Goal: Information Seeking & Learning: Learn about a topic

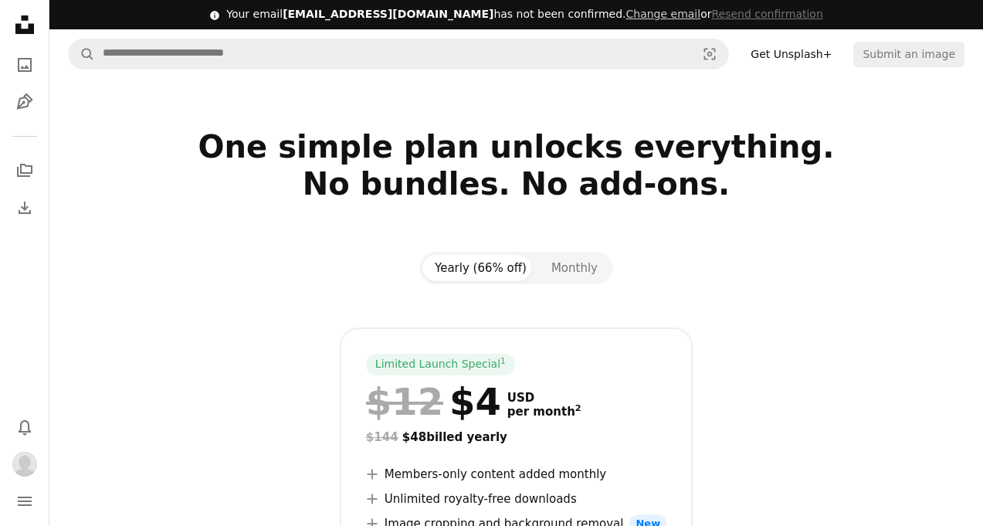
click at [810, 50] on link "Get Unsplash+" at bounding box center [791, 54] width 100 height 25
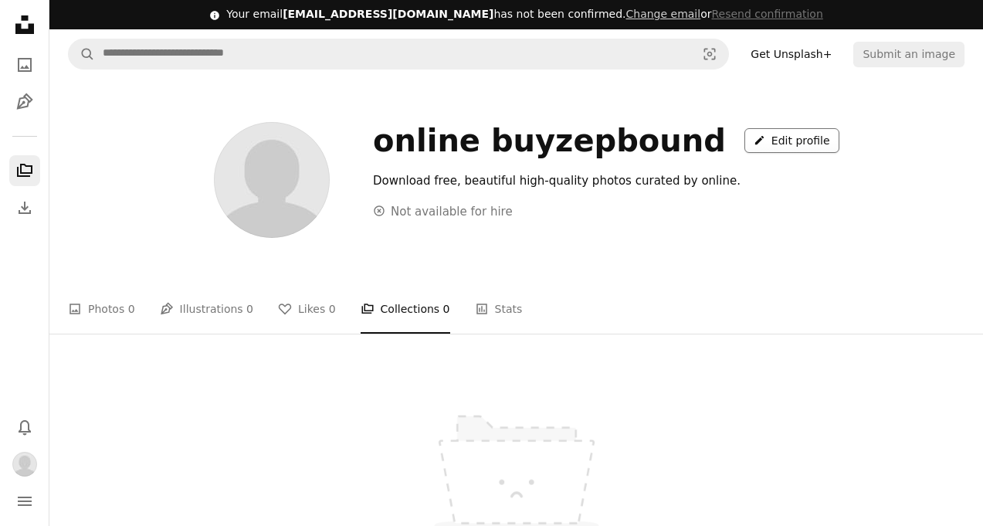
click at [744, 133] on link "A pencil Edit profile" at bounding box center [791, 140] width 95 height 25
